Goal: Task Accomplishment & Management: Manage account settings

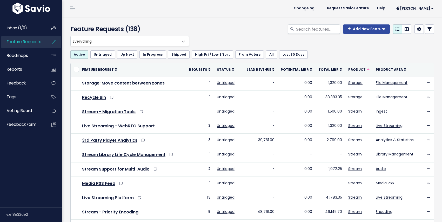
scroll to position [174, 0]
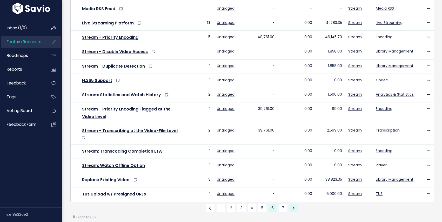
click at [293, 206] on icon at bounding box center [293, 208] width 2 height 4
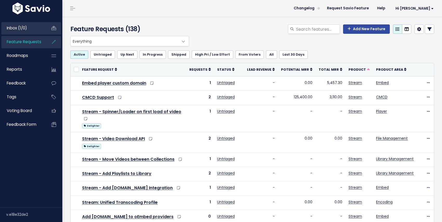
click at [26, 30] on span "Inbox (1/0)" at bounding box center [17, 27] width 20 height 5
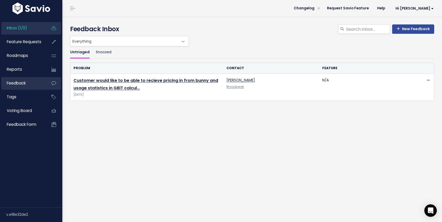
click at [30, 85] on link "Feedback" at bounding box center [22, 83] width 42 height 12
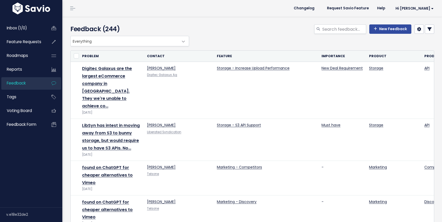
click at [181, 42] on span at bounding box center [183, 41] width 10 height 10
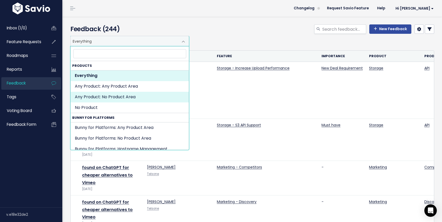
select select "SET:NOT_SET"
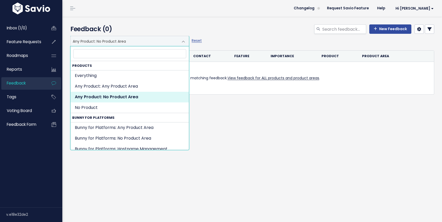
click at [182, 42] on span at bounding box center [183, 41] width 10 height 10
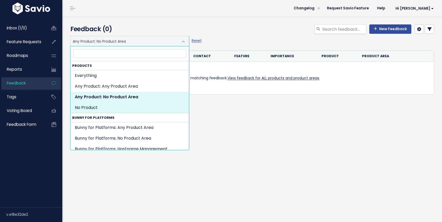
select select "NOT_SET:NOT_SET"
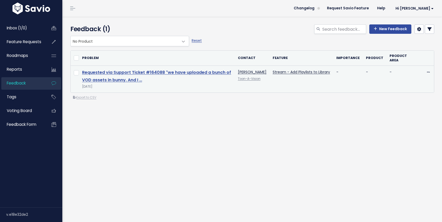
click at [197, 74] on link "Requested via Support Ticket #164088 "we have uploaded a bunch of VOD assets in…" at bounding box center [156, 75] width 149 height 13
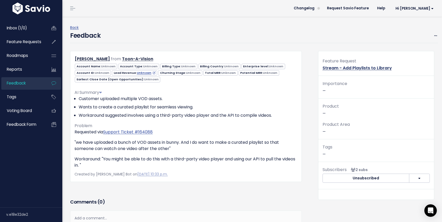
click at [364, 70] on link "Stream - Add Playlists to Library" at bounding box center [356, 68] width 69 height 6
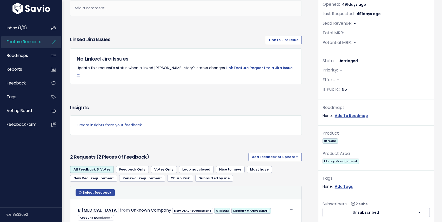
scroll to position [138, 0]
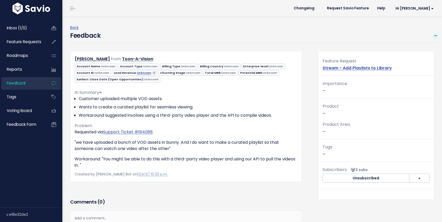
click at [435, 34] on icon at bounding box center [435, 35] width 3 height 3
click at [413, 48] on link "Edit" at bounding box center [414, 50] width 37 height 10
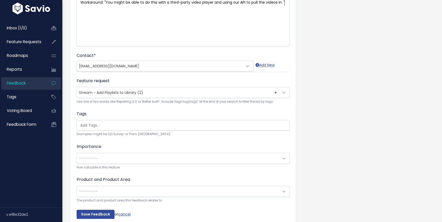
scroll to position [130, 0]
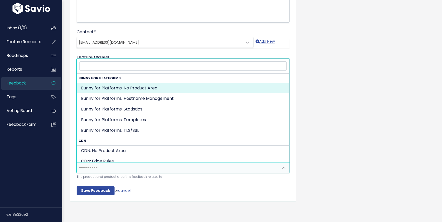
click at [283, 170] on span at bounding box center [283, 167] width 10 height 10
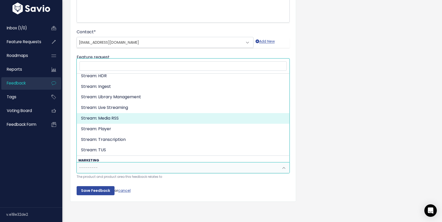
scroll to position [921, 0]
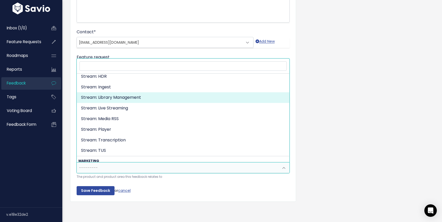
select select "STREAM:VIDEO_MANAGEMENT"
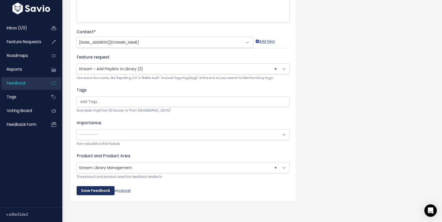
click at [90, 188] on input "Save Feedback" at bounding box center [96, 190] width 38 height 9
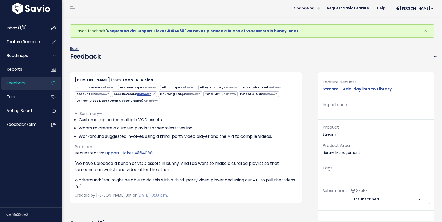
click at [73, 49] on link "Back" at bounding box center [74, 48] width 9 height 5
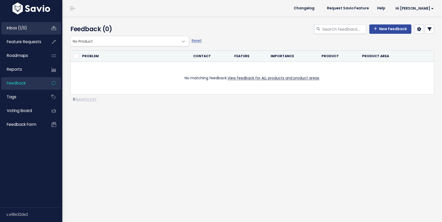
click at [25, 28] on span "Inbox (1/0)" at bounding box center [17, 27] width 20 height 5
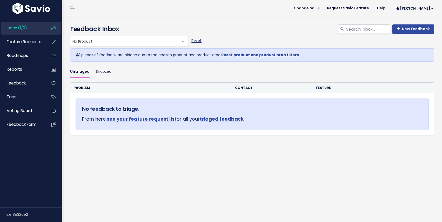
click at [193, 39] on link "Reset" at bounding box center [196, 40] width 10 height 5
select select ":"
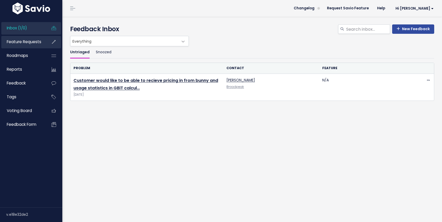
click at [38, 41] on span "Feature Requests" at bounding box center [24, 41] width 35 height 5
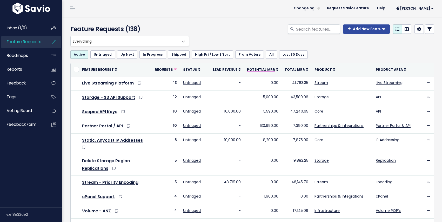
click at [278, 70] on icon at bounding box center [277, 69] width 2 height 4
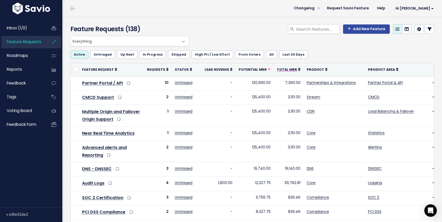
click at [298, 69] on icon at bounding box center [299, 69] width 2 height 4
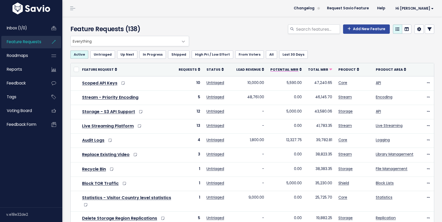
click at [302, 69] on icon at bounding box center [300, 69] width 2 height 4
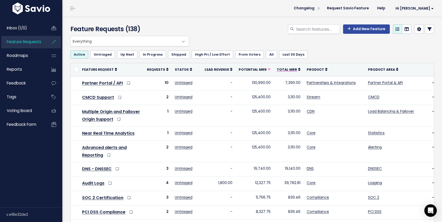
click at [298, 69] on icon at bounding box center [299, 69] width 2 height 4
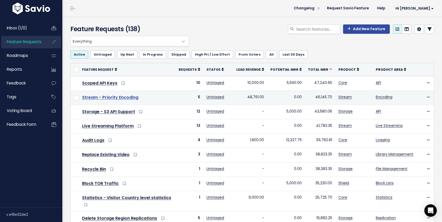
click at [111, 98] on link "Stream - Priority Encoding" at bounding box center [110, 97] width 56 height 6
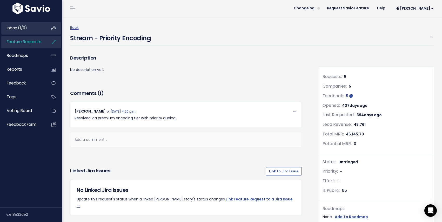
click at [32, 29] on link "Inbox (1/0)" at bounding box center [22, 28] width 42 height 12
